Goal: Navigation & Orientation: Find specific page/section

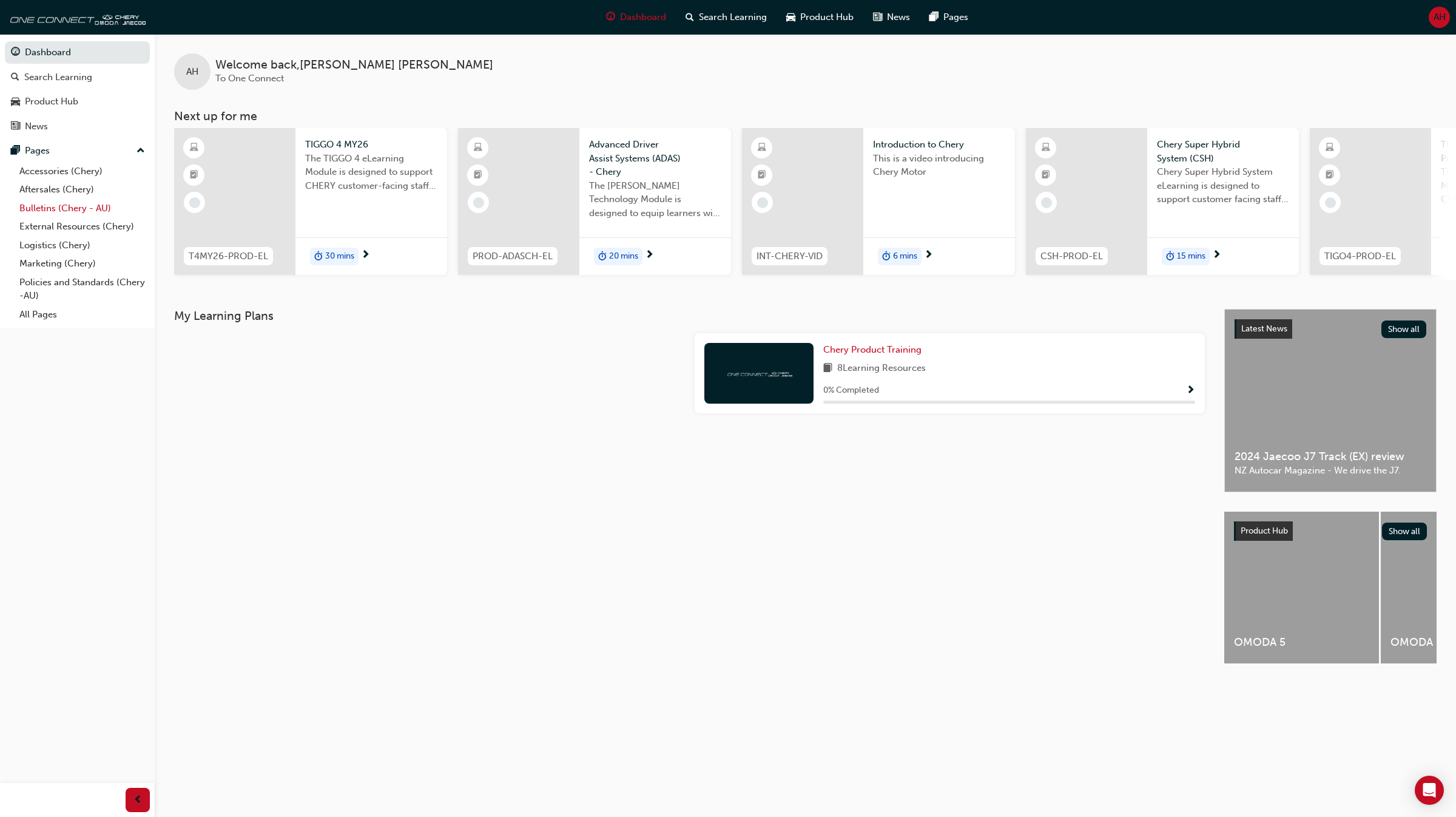
click at [95, 215] on link "Bulletins (Chery - AU)" at bounding box center [82, 208] width 136 height 19
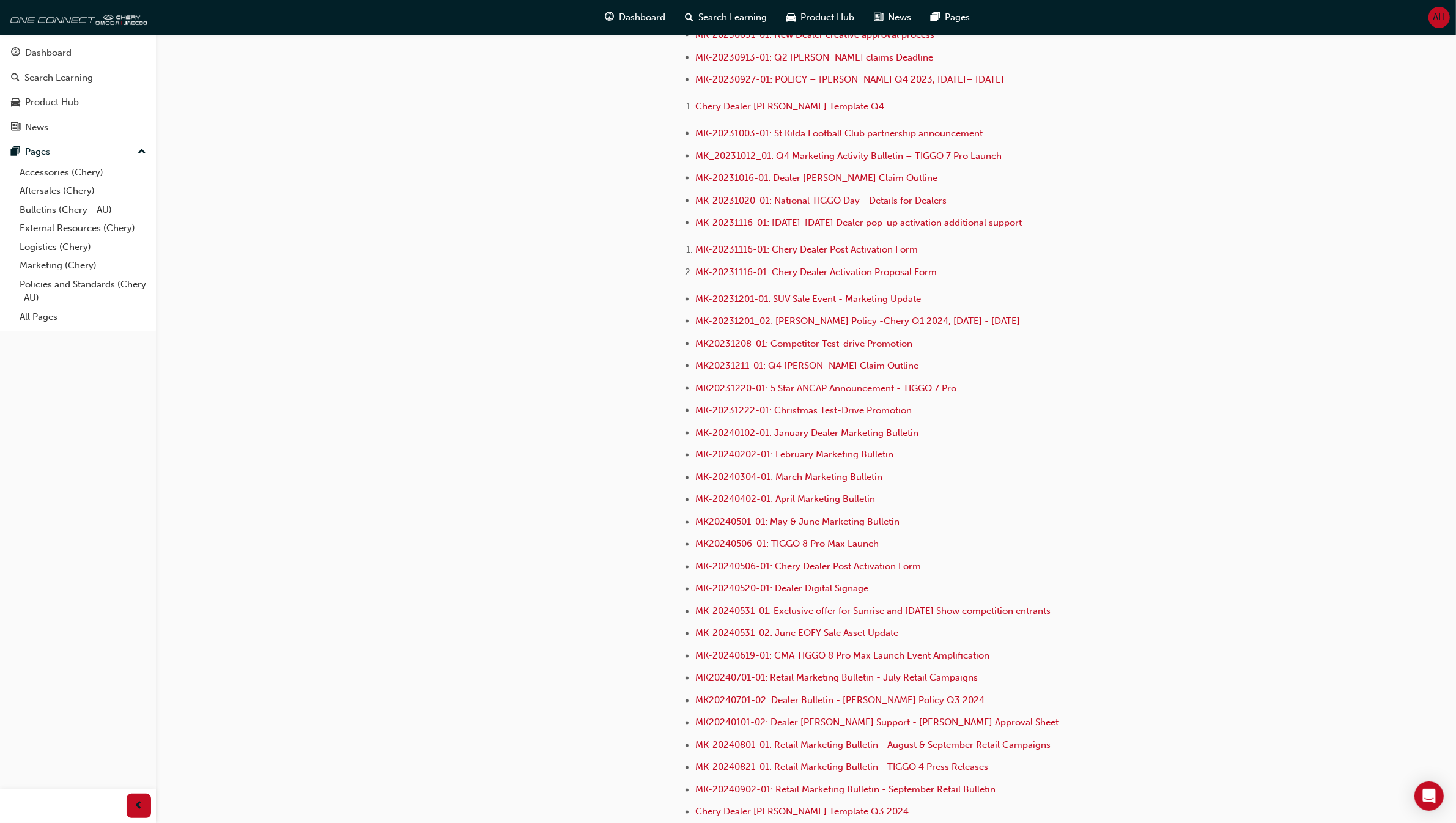
scroll to position [2063, 0]
